Goal: Information Seeking & Learning: Find specific page/section

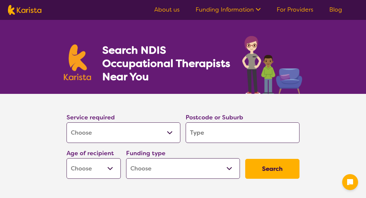
select select "[MEDICAL_DATA]"
click at [224, 127] on input "search" at bounding box center [243, 132] width 114 height 21
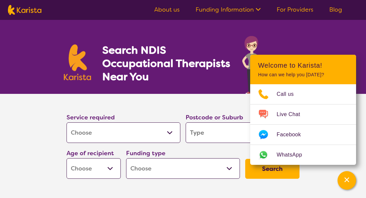
type input "4"
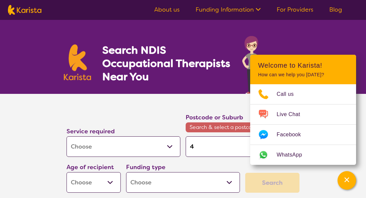
type input "41"
type input "413"
type input "4132"
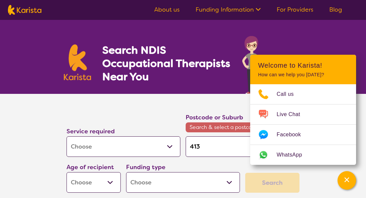
type input "4132"
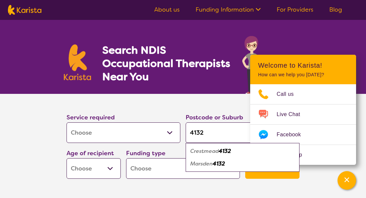
scroll to position [49, 0]
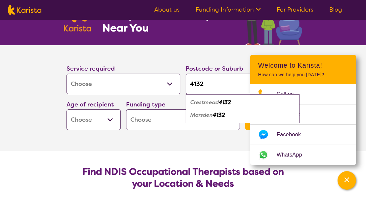
type input "4132"
click at [100, 120] on select "Early Childhood - 0 to 9 Child - 10 to 11 Adolescent - 12 to 17 Adult - 18 to 6…" at bounding box center [94, 119] width 54 height 21
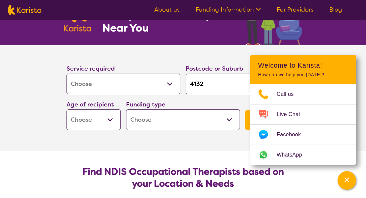
select select "AD"
click at [67, 109] on select "Early Childhood - 0 to 9 Child - 10 to 11 Adolescent - 12 to 17 Adult - 18 to 6…" at bounding box center [94, 119] width 54 height 21
select select "AD"
click at [165, 119] on select "Home Care Package (HCP) National Disability Insurance Scheme (NDIS) I don't know" at bounding box center [183, 119] width 114 height 21
select select "NDIS"
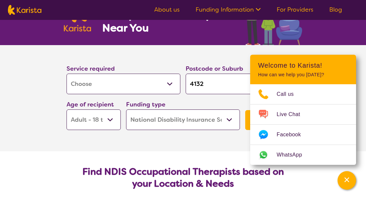
click at [126, 109] on select "Home Care Package (HCP) National Disability Insurance Scheme (NDIS) I don't know" at bounding box center [183, 119] width 114 height 21
select select "NDIS"
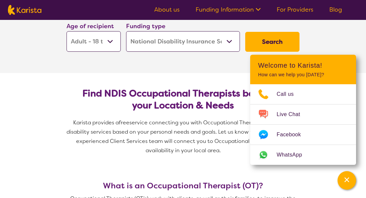
scroll to position [127, 0]
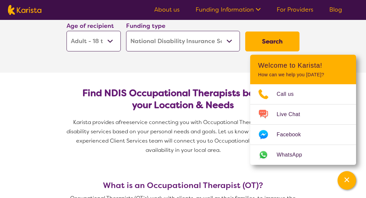
click at [260, 40] on button "Search" at bounding box center [272, 41] width 54 height 20
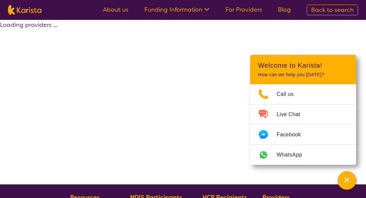
select select "by_score"
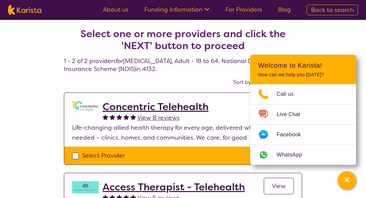
select select "[MEDICAL_DATA]"
select select "AD"
select select "NDIS"
select select "[MEDICAL_DATA]"
select select "AD"
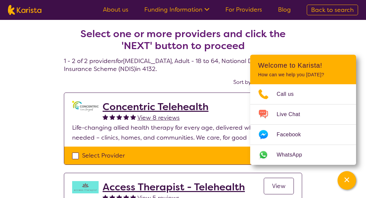
select select "NDIS"
